Goal: Find specific page/section: Find specific page/section

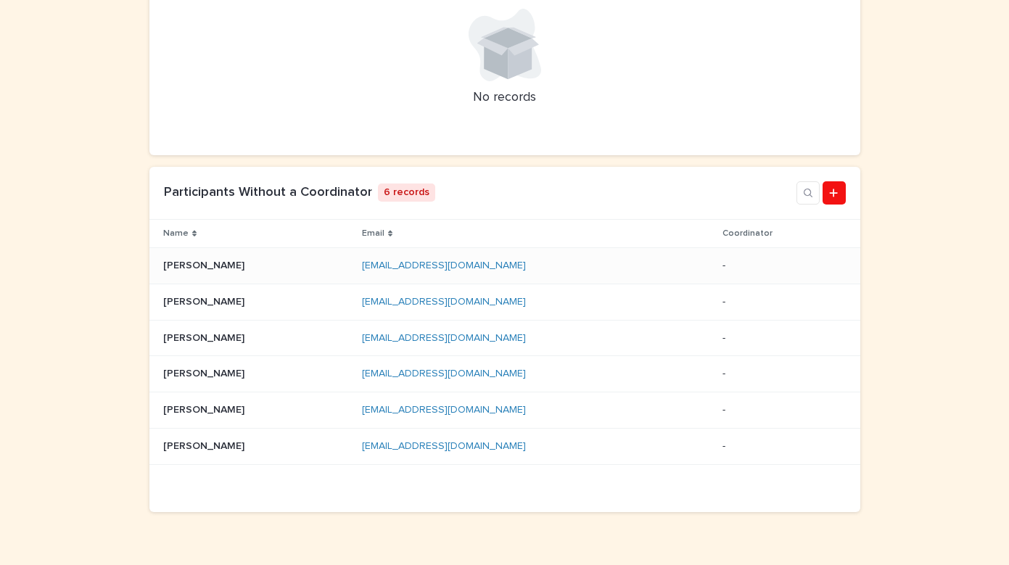
scroll to position [388, 0]
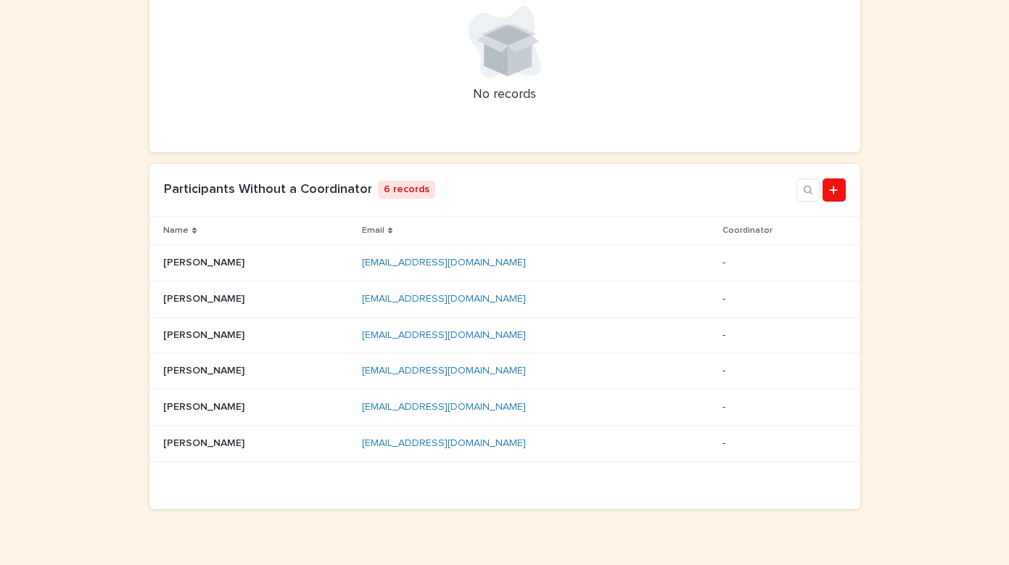
click at [57, 404] on div "Loading... Saving… Loading... Saving… Loading... Saving… Loading... Saving… Loa…" at bounding box center [504, 198] width 1009 height 790
click at [229, 266] on p "[PERSON_NAME]" at bounding box center [205, 261] width 84 height 15
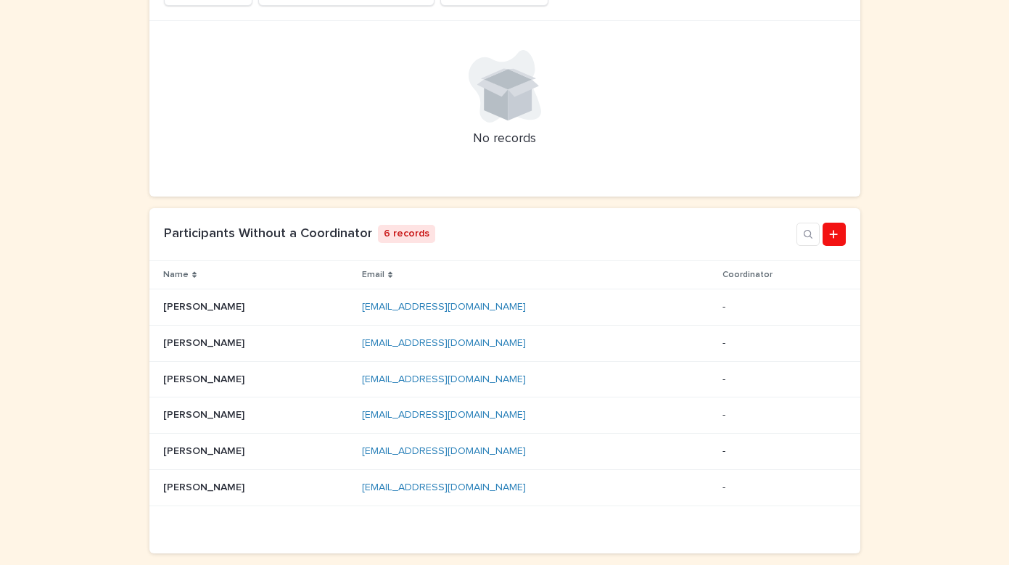
scroll to position [390, 0]
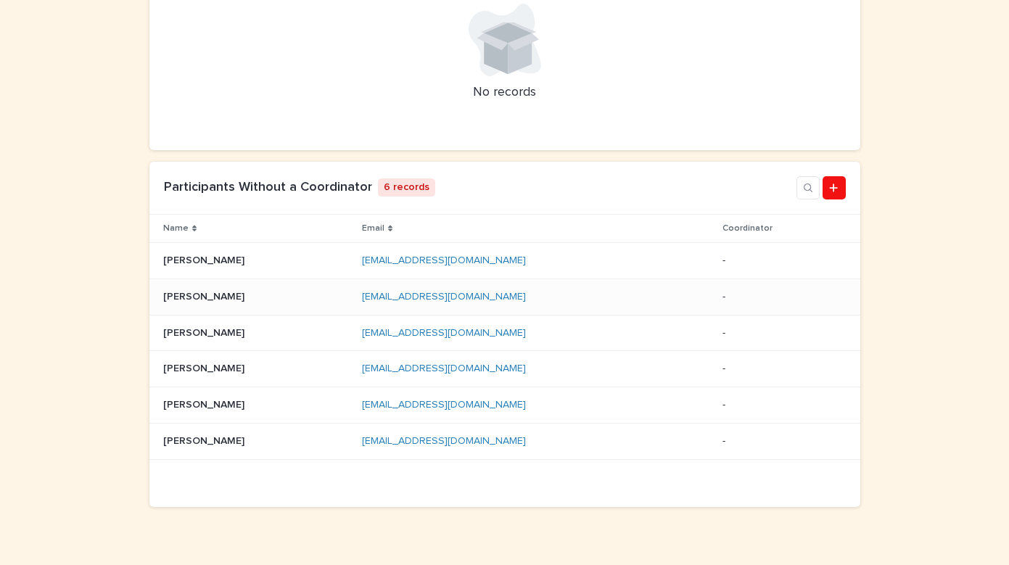
click at [225, 293] on p at bounding box center [257, 297] width 188 height 12
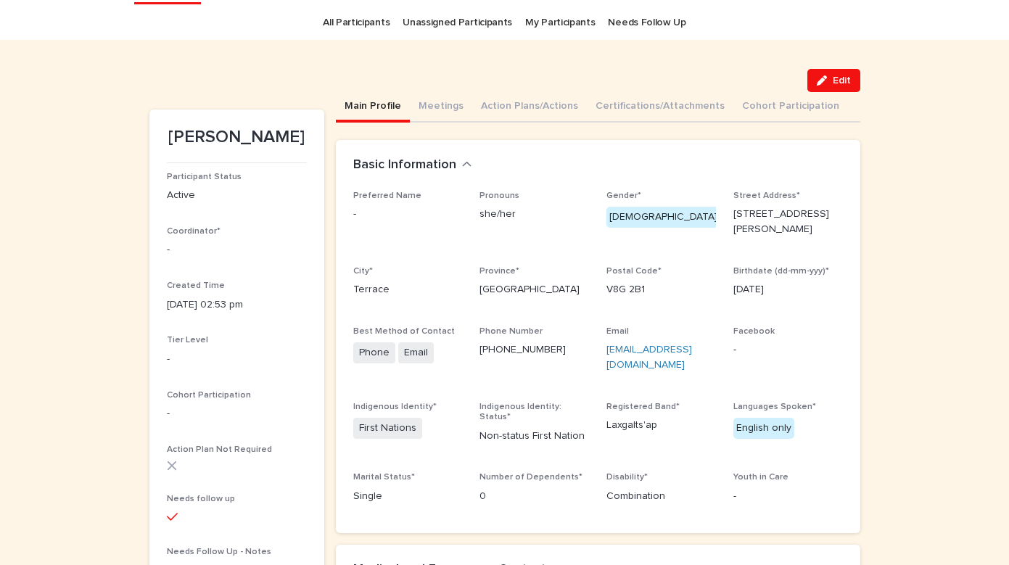
scroll to position [47, 0]
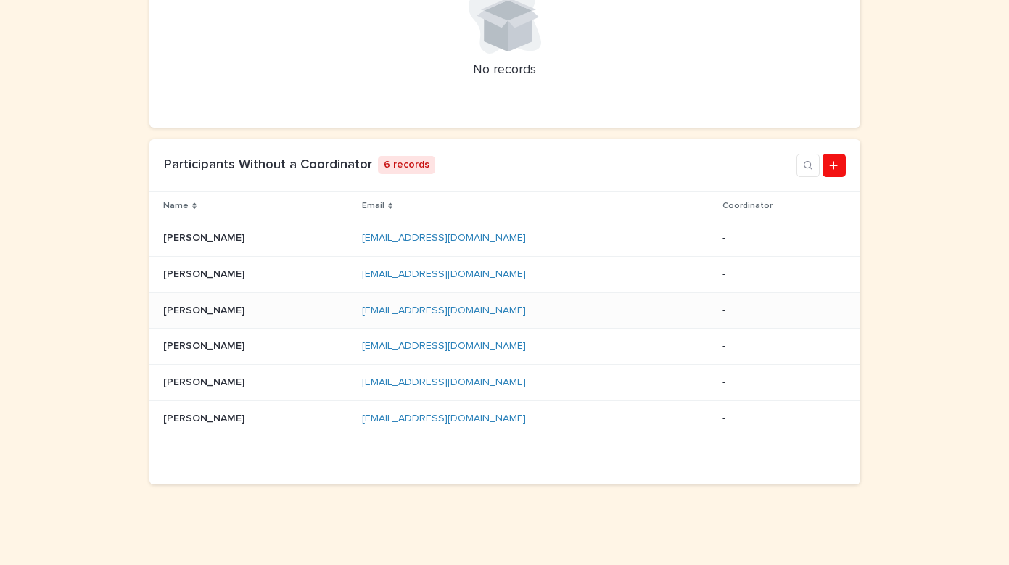
scroll to position [412, 0]
click at [218, 310] on p "[PERSON_NAME]" at bounding box center [205, 310] width 84 height 15
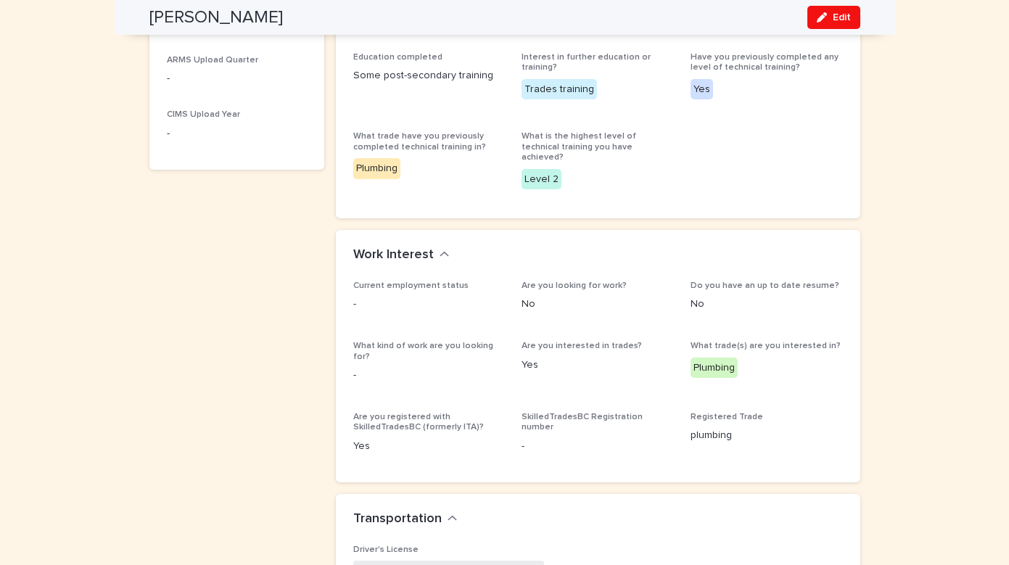
scroll to position [806, 0]
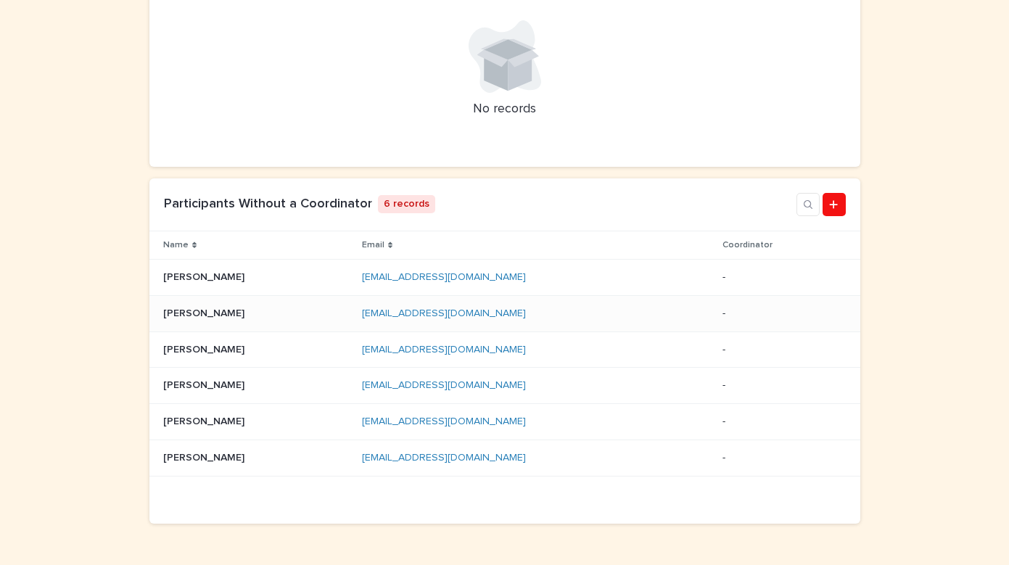
scroll to position [386, 0]
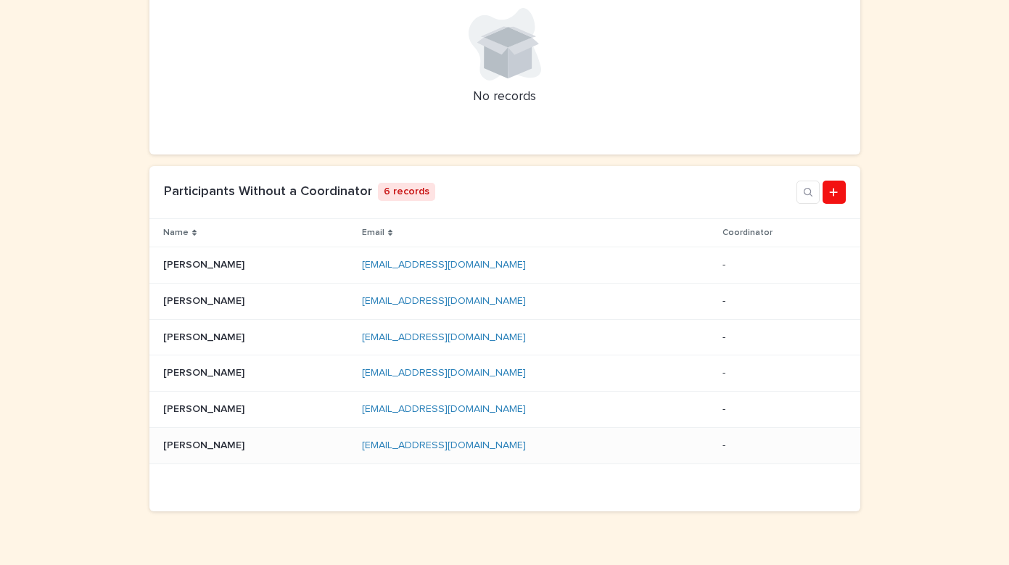
click at [202, 438] on p "[PERSON_NAME]" at bounding box center [205, 444] width 84 height 15
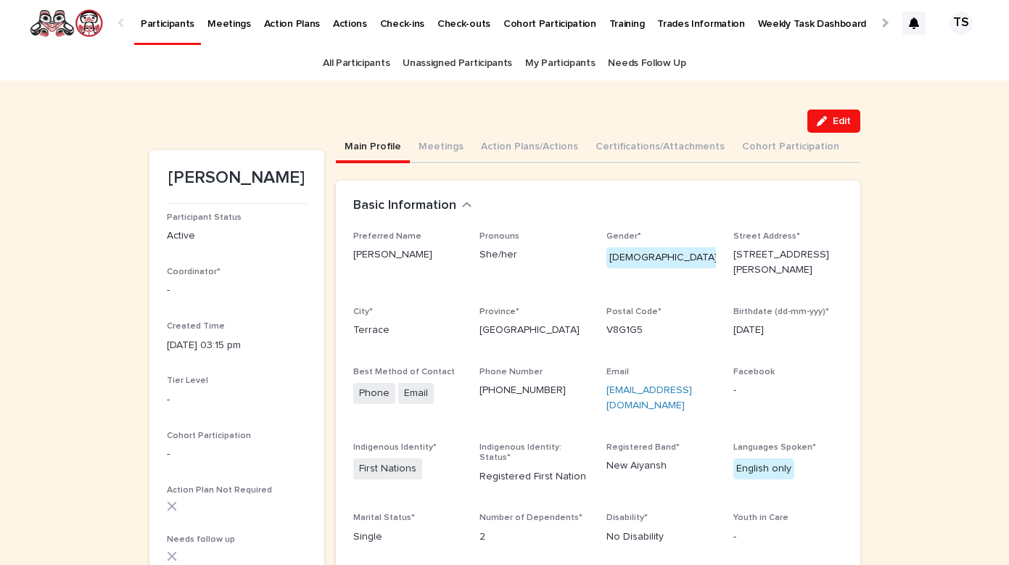
click at [258, 338] on p "[DATE] 03:15 pm" at bounding box center [237, 345] width 140 height 15
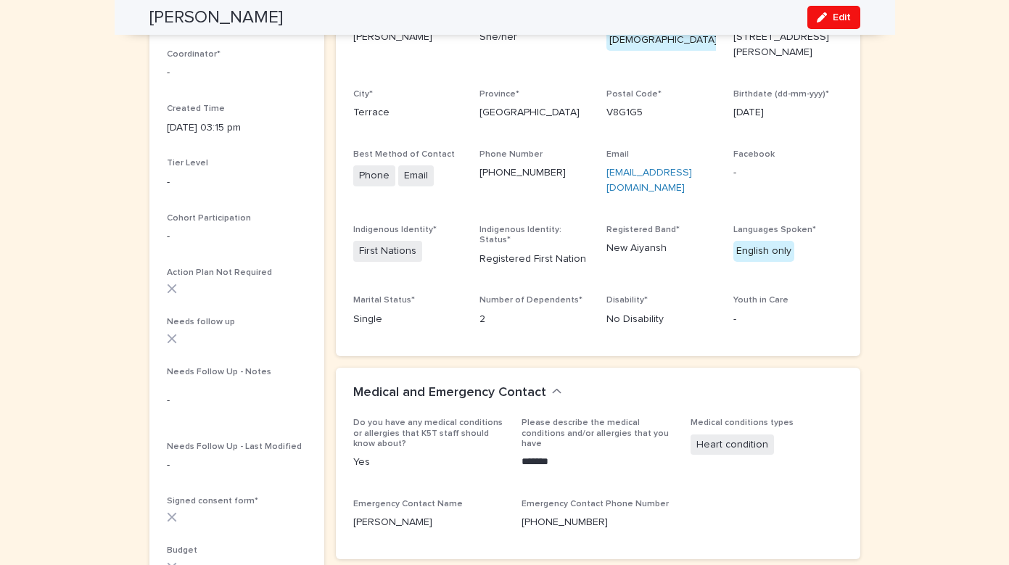
scroll to position [238, 0]
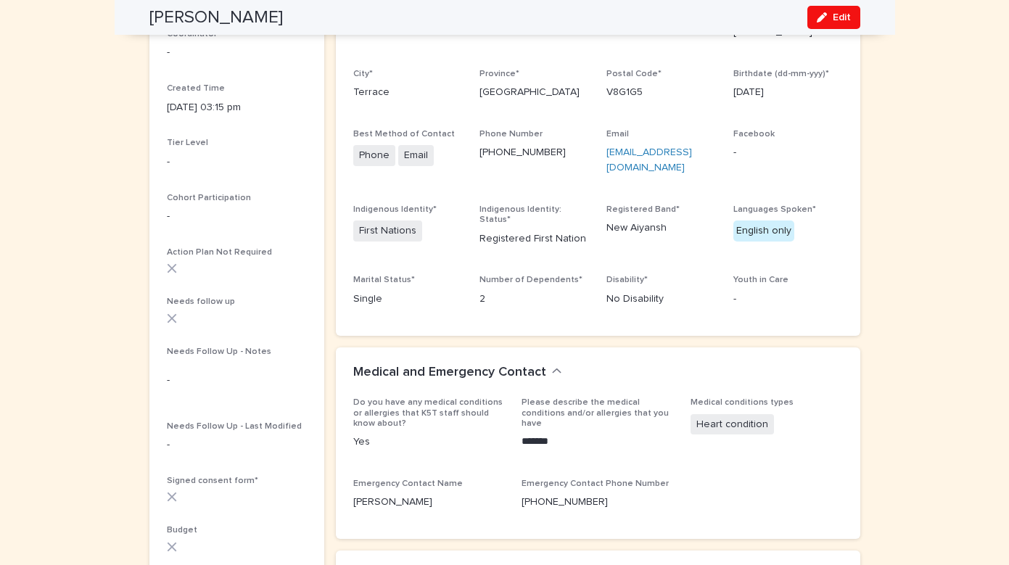
click at [258, 335] on div "Participant Status Active Coordinator* - Created Time [DATE] 03:15 pm Tier Leve…" at bounding box center [237, 349] width 140 height 748
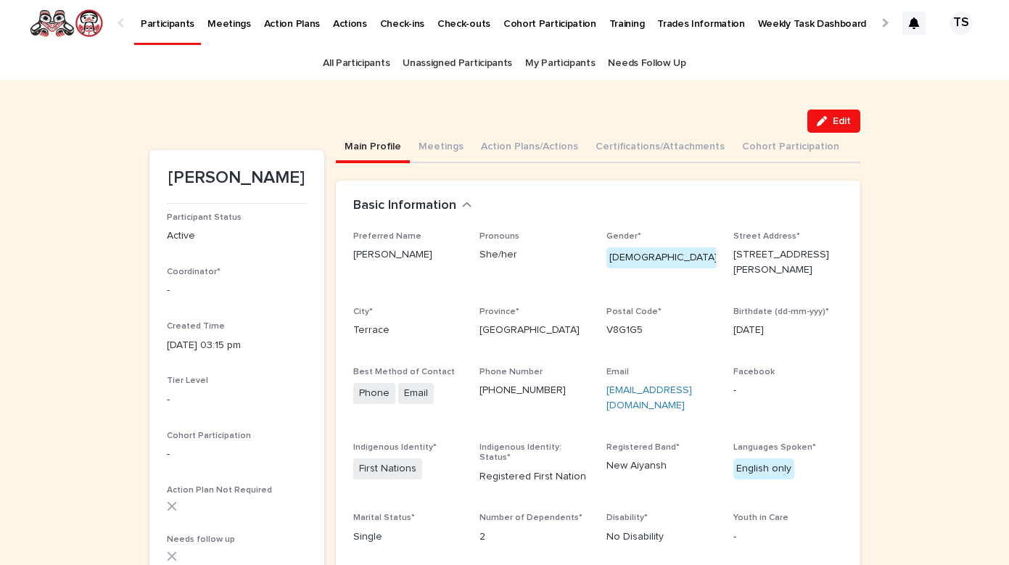
scroll to position [0, 0]
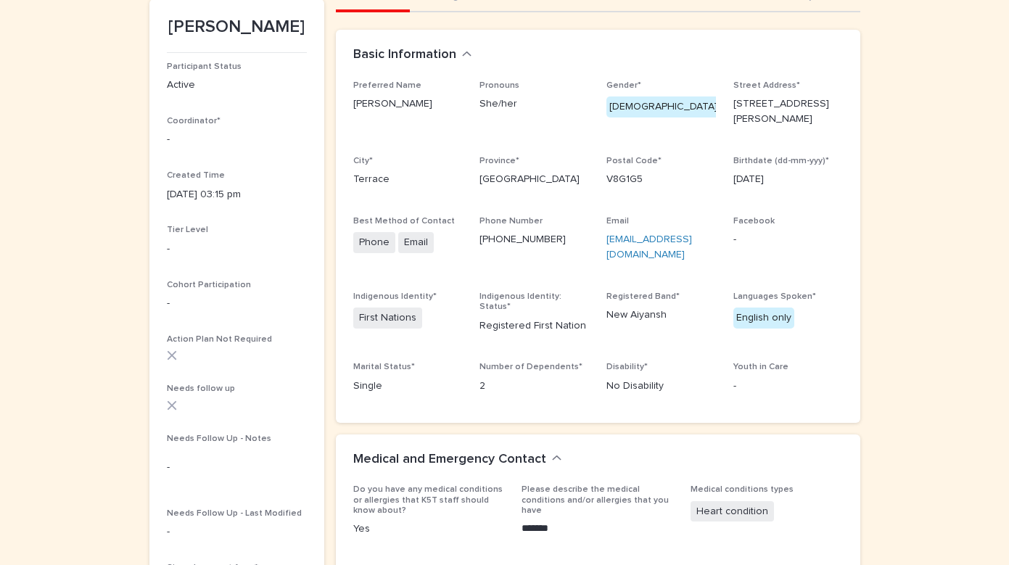
scroll to position [163, 0]
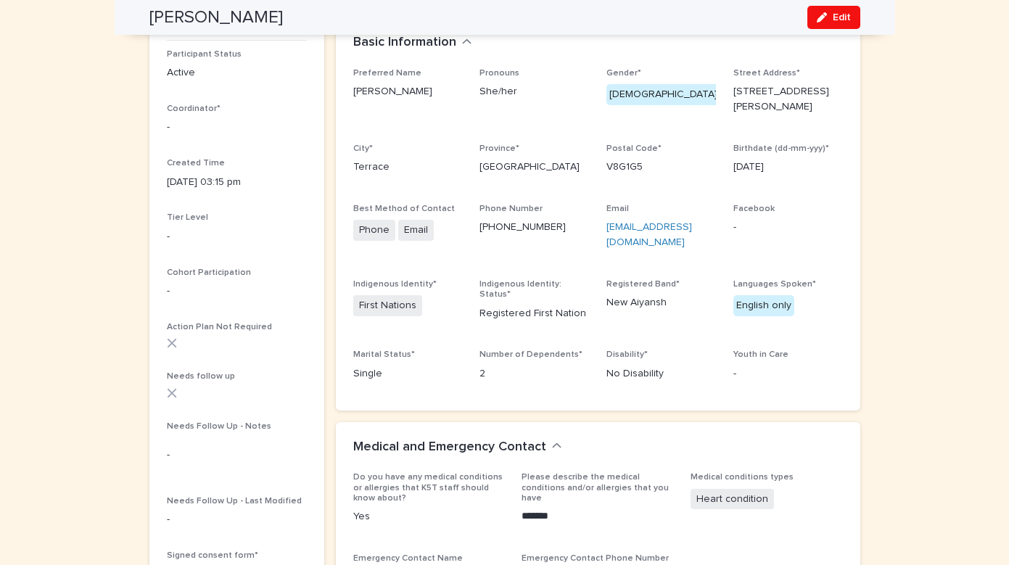
click at [818, 176] on div "Birthdate (dd-mm-yyy)* [DATE]" at bounding box center [788, 165] width 110 height 43
